Goal: Navigation & Orientation: Find specific page/section

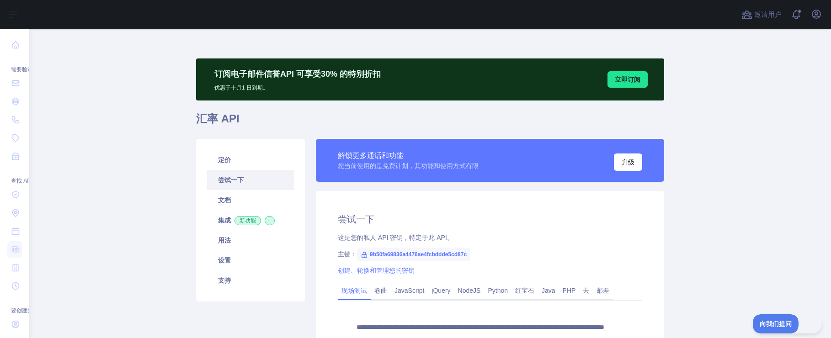
scroll to position [63, 0]
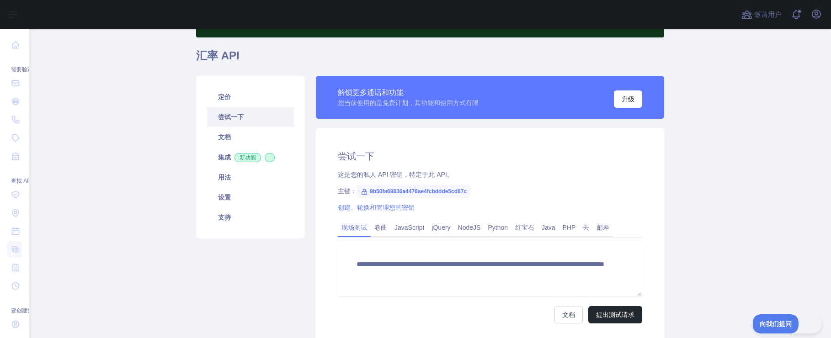
click at [730, 177] on main "**********" at bounding box center [430, 183] width 802 height 309
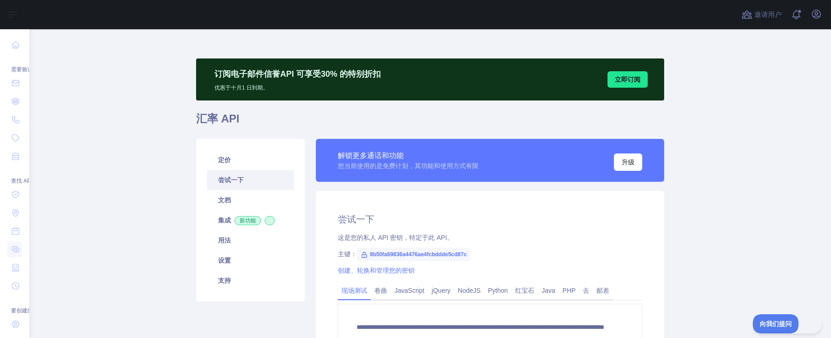
drag, startPoint x: 812, startPoint y: 0, endPoint x: 62, endPoint y: 119, distance: 759.7
click at [62, 119] on main "**********" at bounding box center [430, 183] width 802 height 309
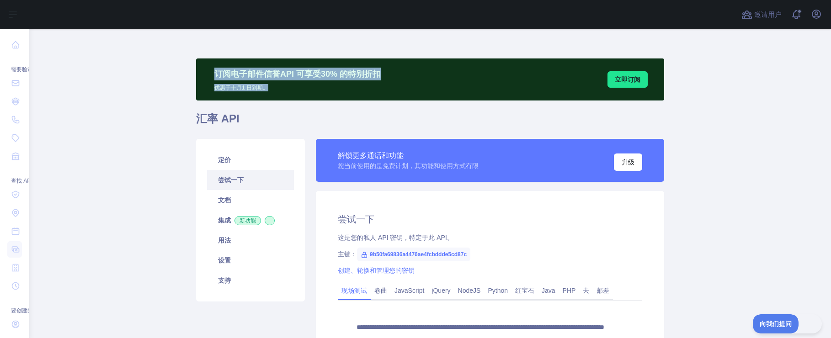
drag, startPoint x: 214, startPoint y: 76, endPoint x: 417, endPoint y: 89, distance: 203.3
click at [417, 89] on div "订阅 电子邮件信誉API 可享受 30 % 的 特别折扣 优惠于 十月 1 日到期。 立即订阅" at bounding box center [430, 79] width 468 height 42
click at [338, 86] on p "优惠于 十月 1 日到期。" at bounding box center [297, 85] width 166 height 11
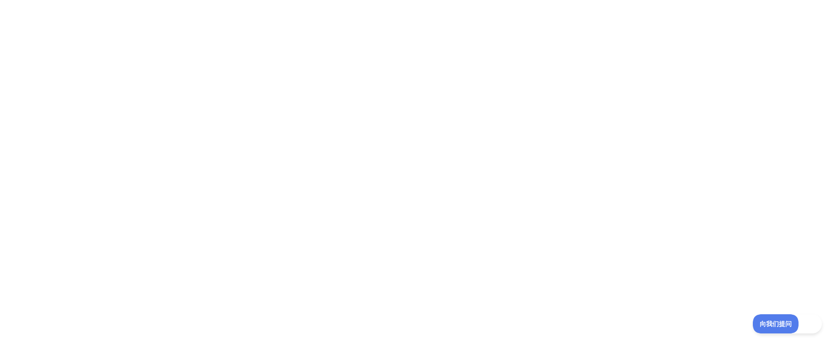
drag, startPoint x: 69, startPoint y: 58, endPoint x: 50, endPoint y: 0, distance: 61.3
click at [69, 58] on div at bounding box center [415, 169] width 831 height 338
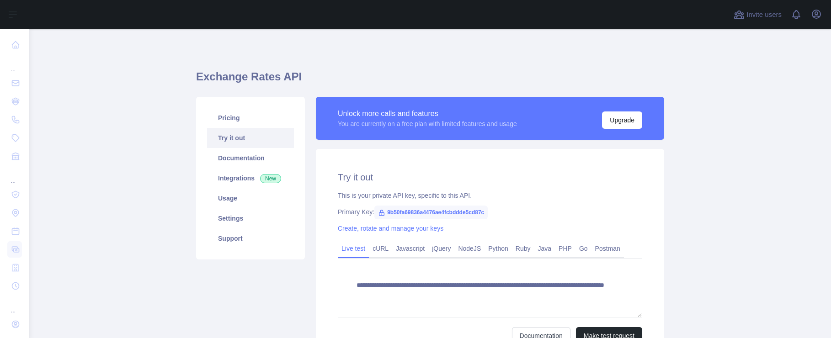
click at [104, 192] on main "**********" at bounding box center [430, 183] width 802 height 309
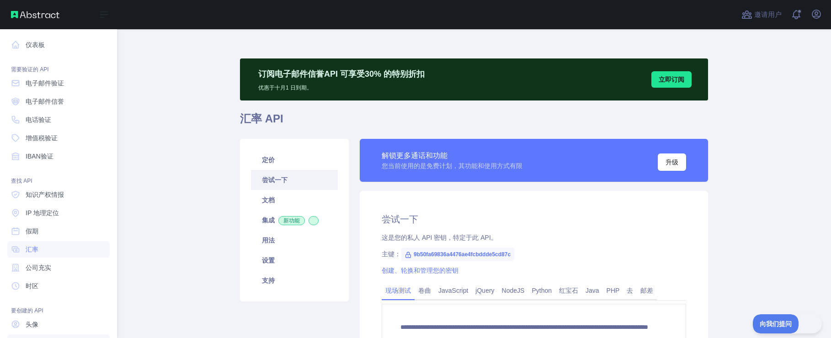
scroll to position [64, 0]
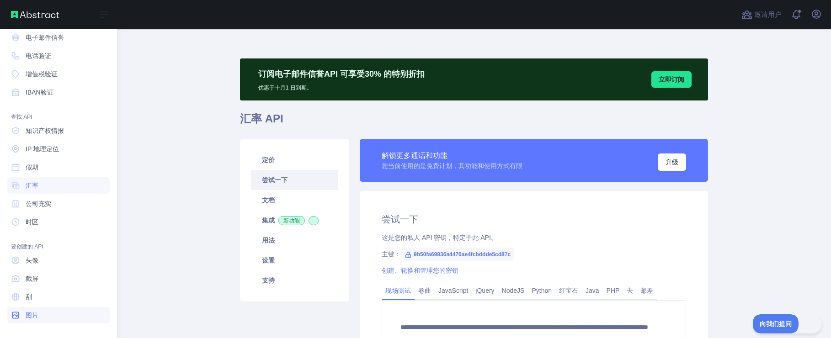
click at [48, 318] on link "图片" at bounding box center [58, 315] width 102 height 16
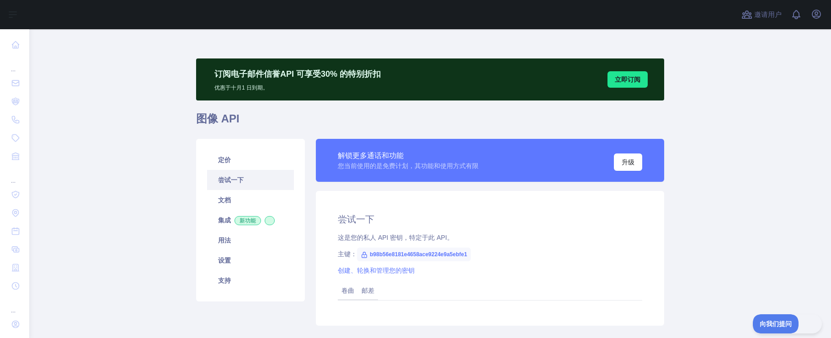
click at [132, 199] on main "订阅 电子邮件信誉API 可享受 30 % 的 特别折扣 优惠于 [DATE]到期。 立即订阅 图像 API 定价 尝试一下 文档 集成 新功能 用法 设置 …" at bounding box center [430, 183] width 802 height 309
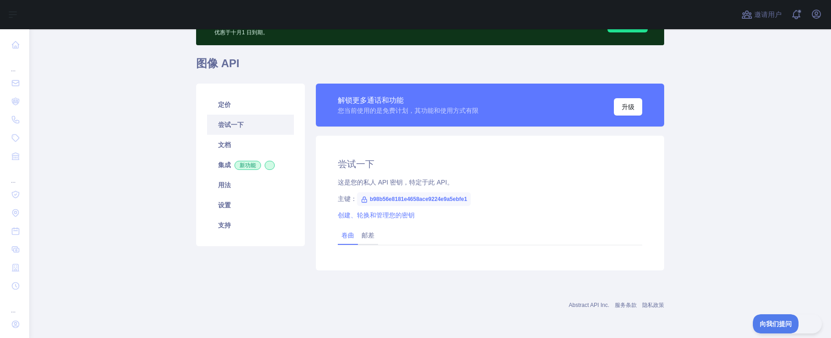
click at [345, 238] on font "卷曲" at bounding box center [347, 235] width 13 height 7
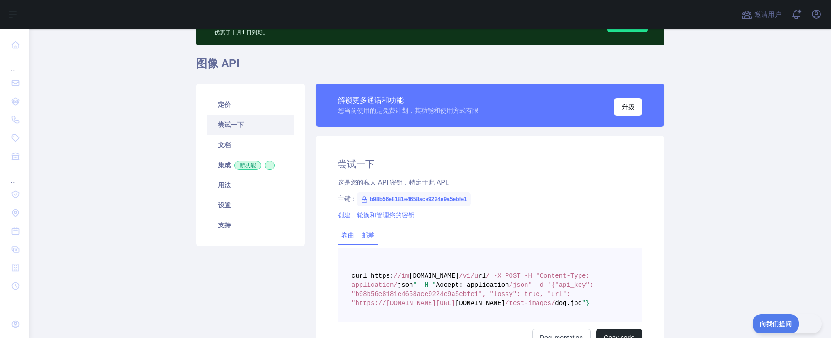
click at [365, 235] on font "邮差" at bounding box center [367, 235] width 13 height 7
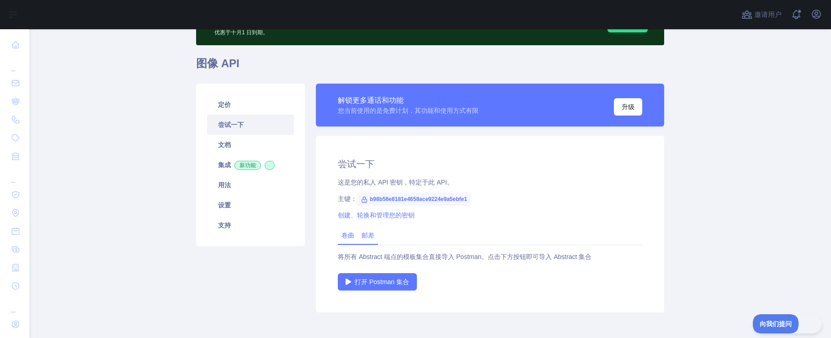
click at [343, 235] on font "卷曲" at bounding box center [347, 235] width 13 height 7
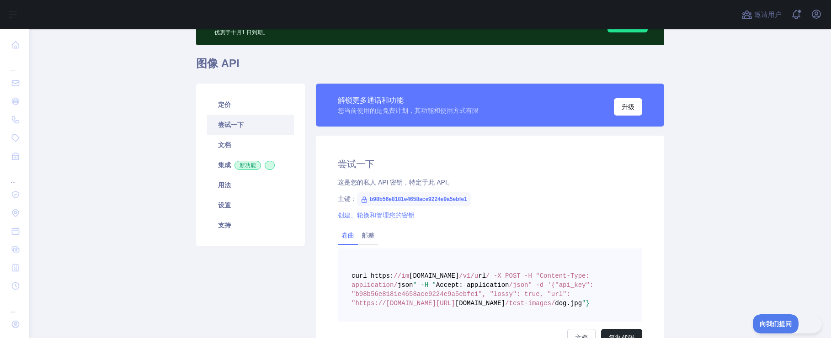
scroll to position [0, 0]
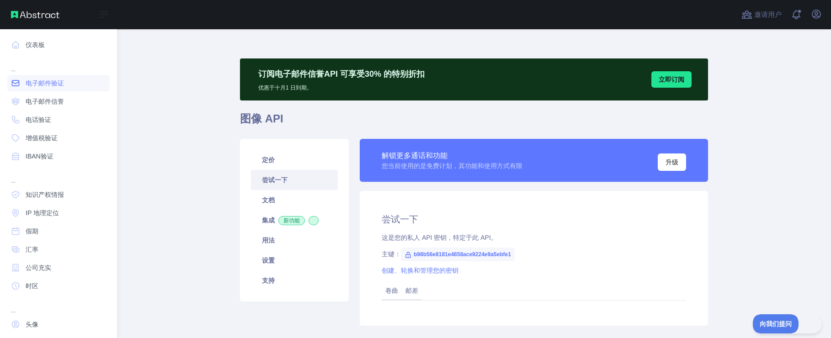
click at [62, 83] on font "电子邮件验证" at bounding box center [45, 83] width 38 height 7
